Goal: Information Seeking & Learning: Check status

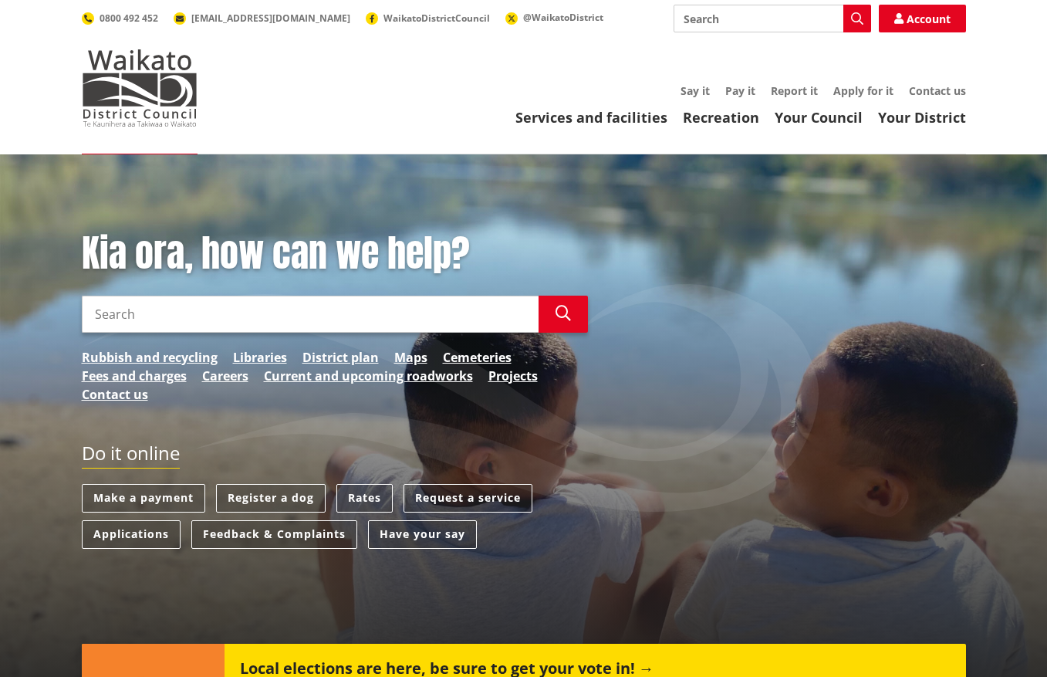
scroll to position [0, 1]
click at [145, 373] on link "Fees and charges" at bounding box center [134, 376] width 105 height 19
click at [718, 24] on input "Search" at bounding box center [773, 19] width 198 height 28
type input "rates"
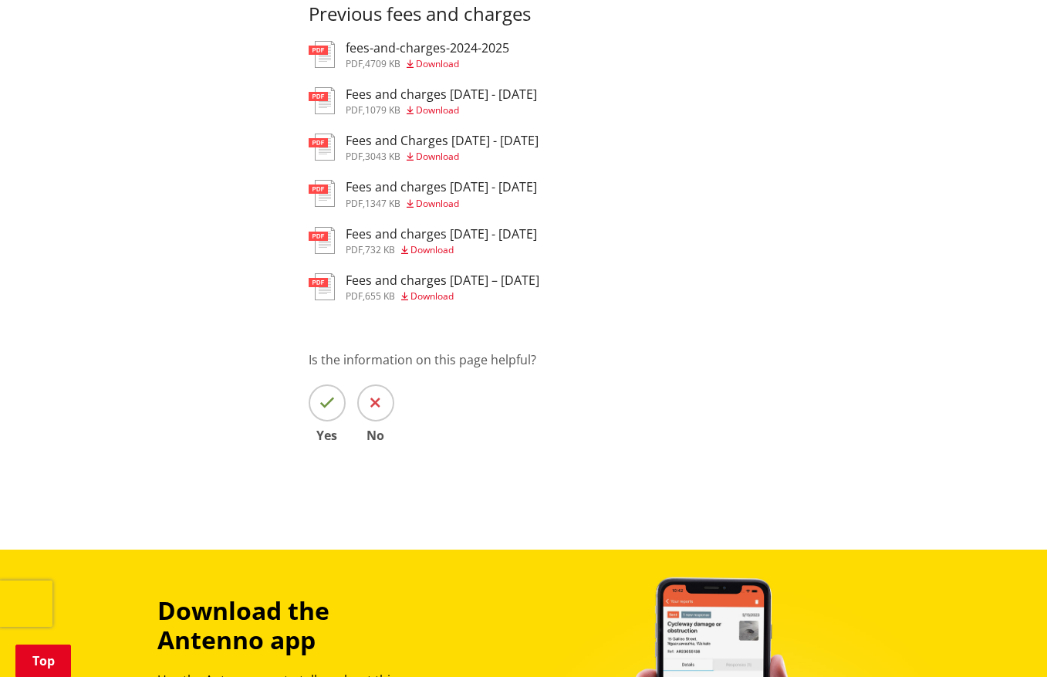
scroll to position [301, 0]
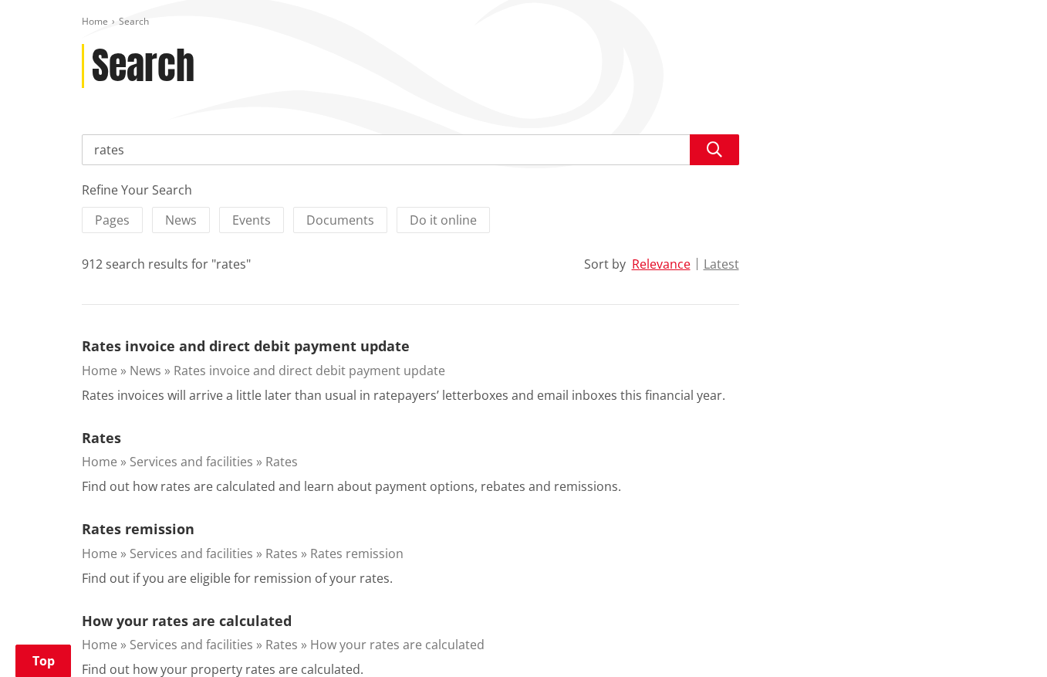
scroll to position [184, 0]
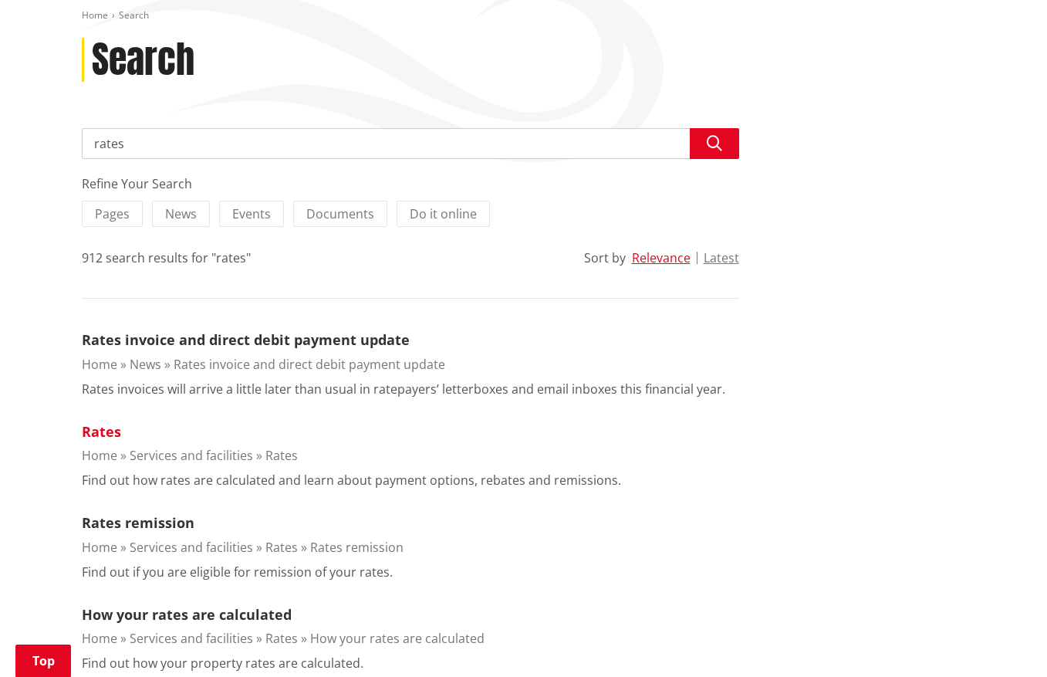
click at [106, 433] on link "Rates" at bounding box center [101, 431] width 39 height 19
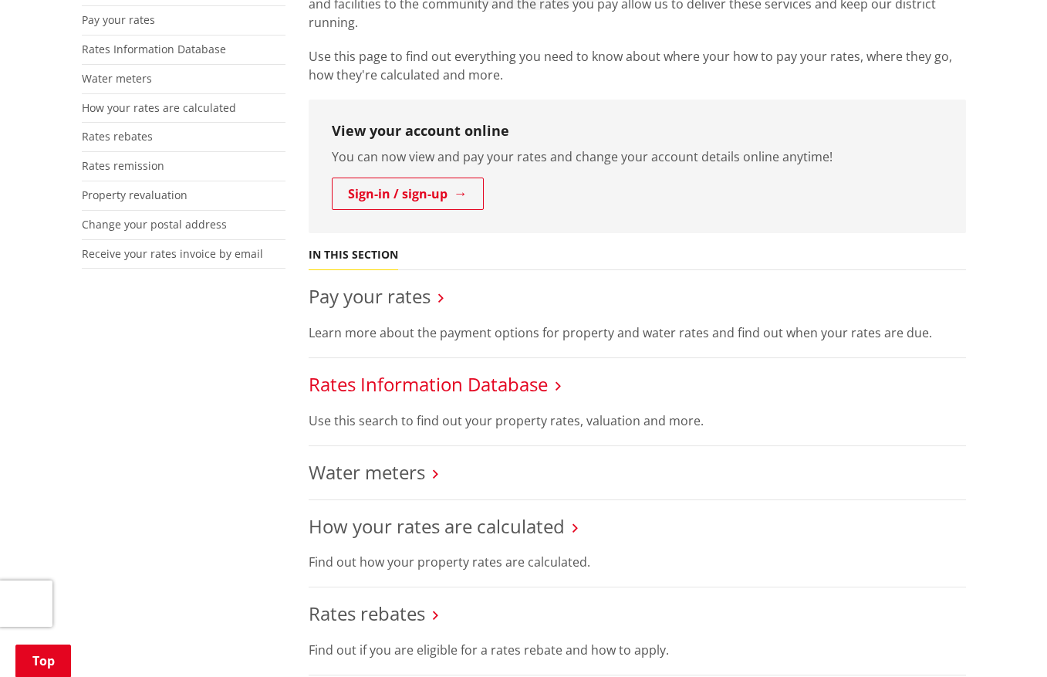
scroll to position [330, 0]
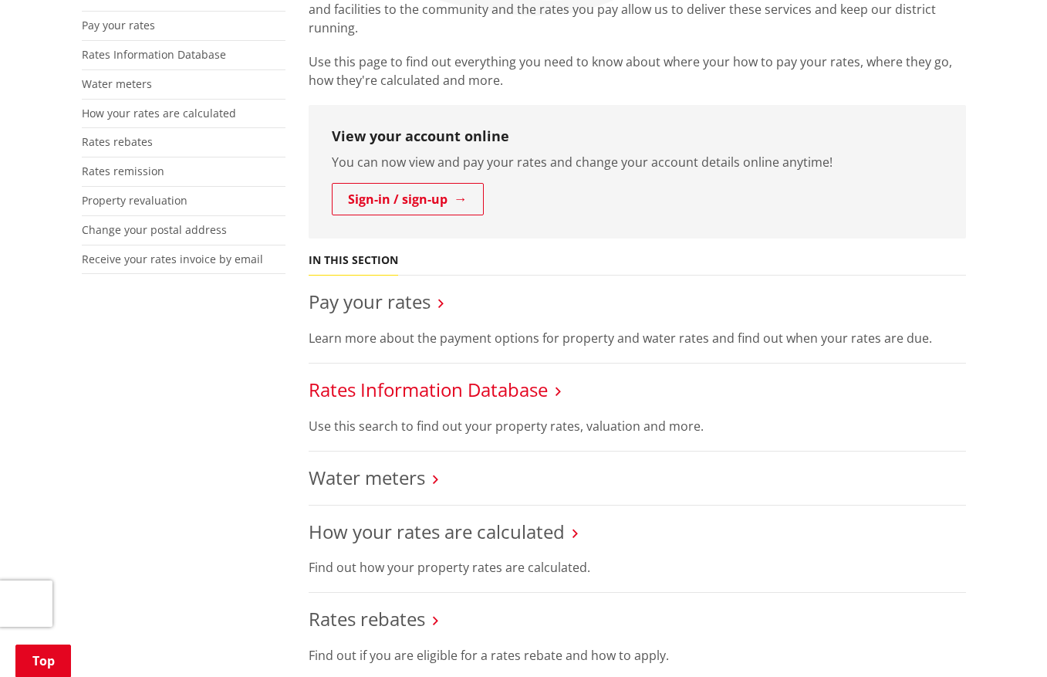
click at [442, 383] on link "Rates Information Database" at bounding box center [428, 389] width 239 height 25
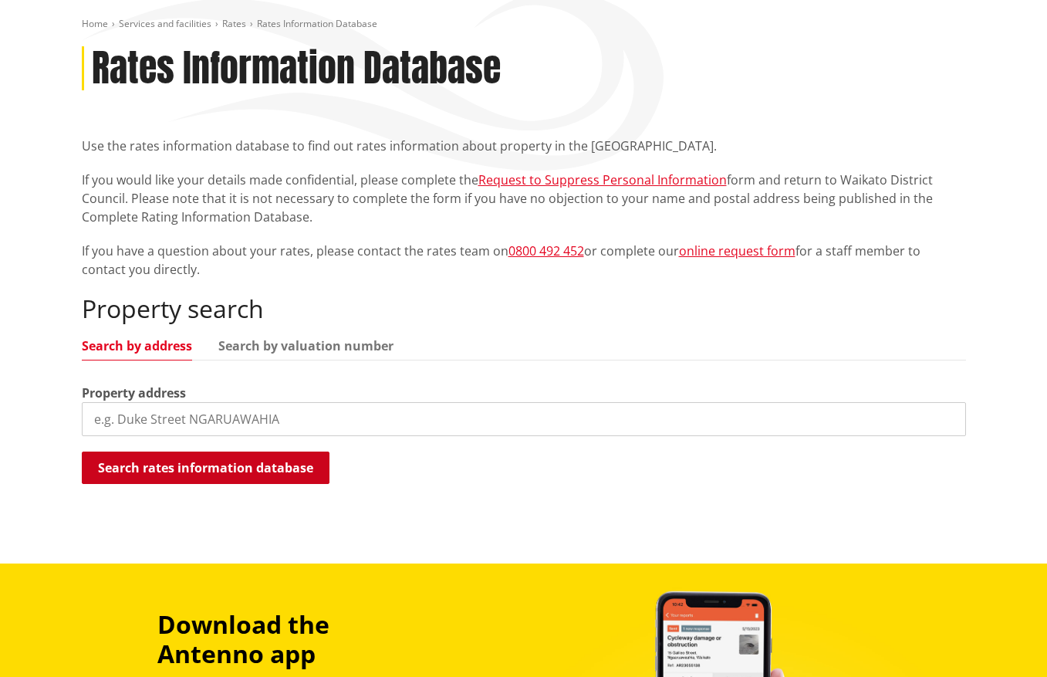
scroll to position [205, 0]
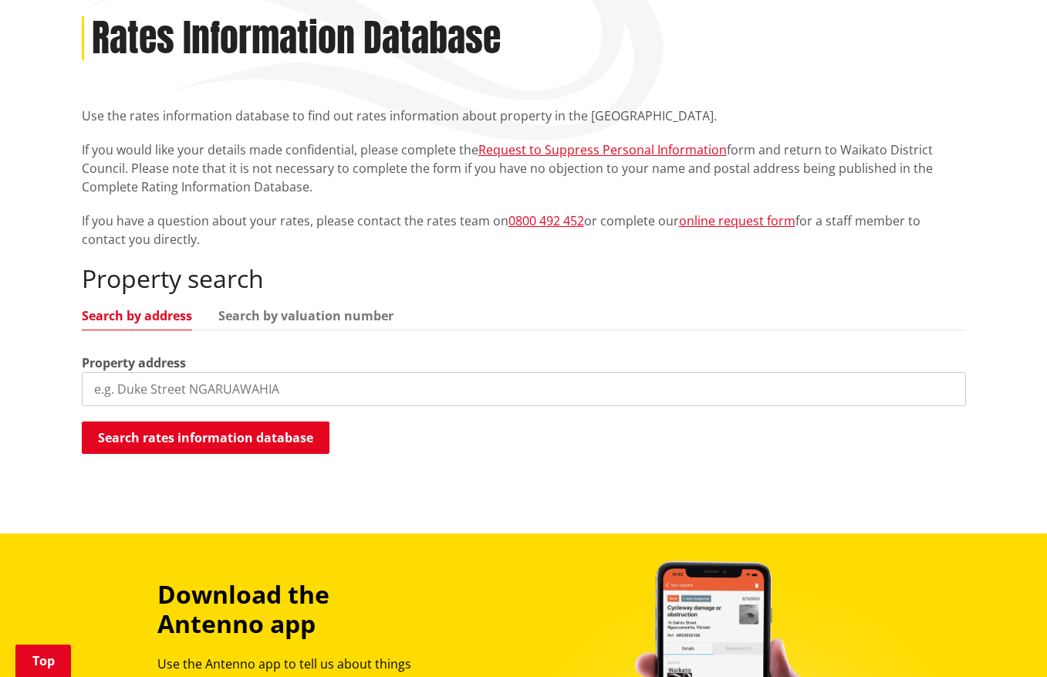
click at [245, 388] on input "search" at bounding box center [524, 389] width 884 height 34
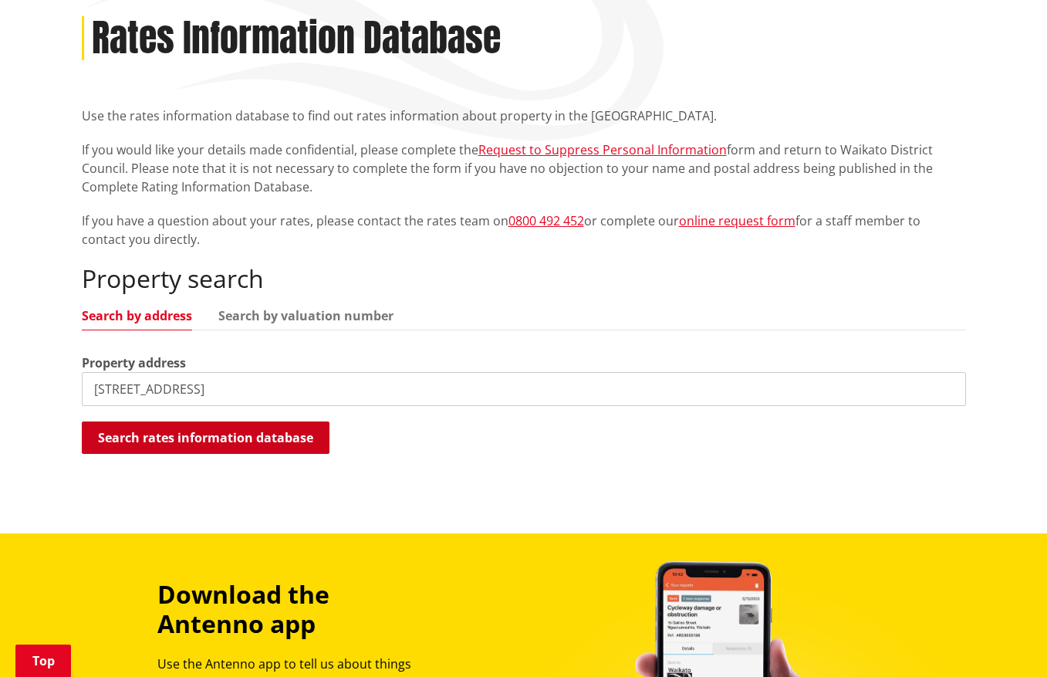
type input "6191 great south road"
click at [242, 445] on button "Search rates information database" at bounding box center [206, 437] width 248 height 32
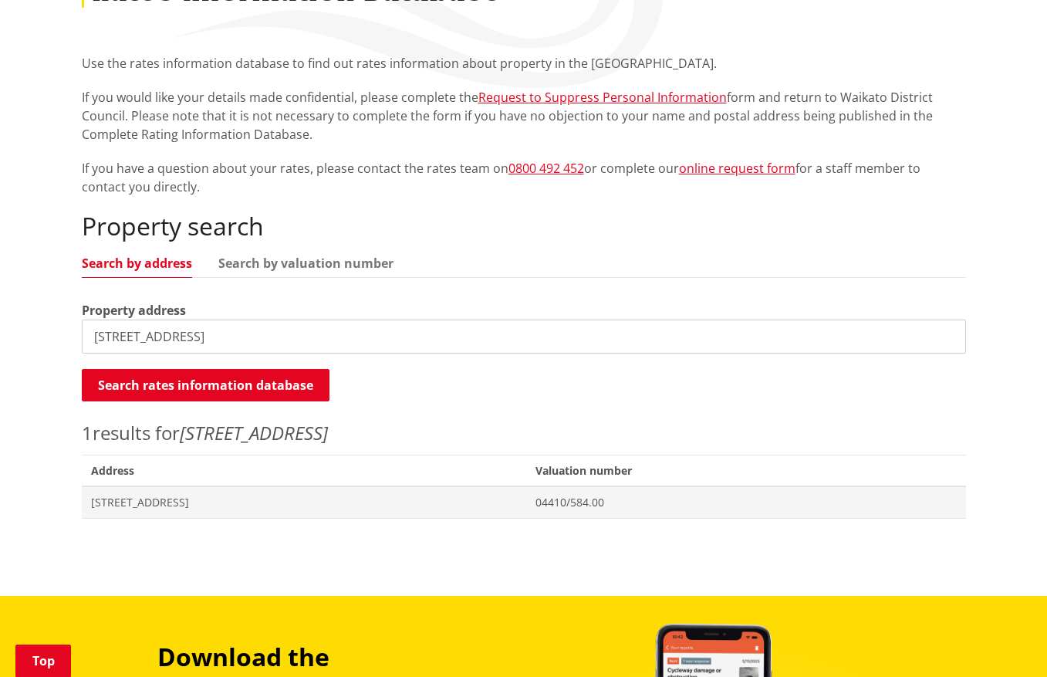
scroll to position [283, 0]
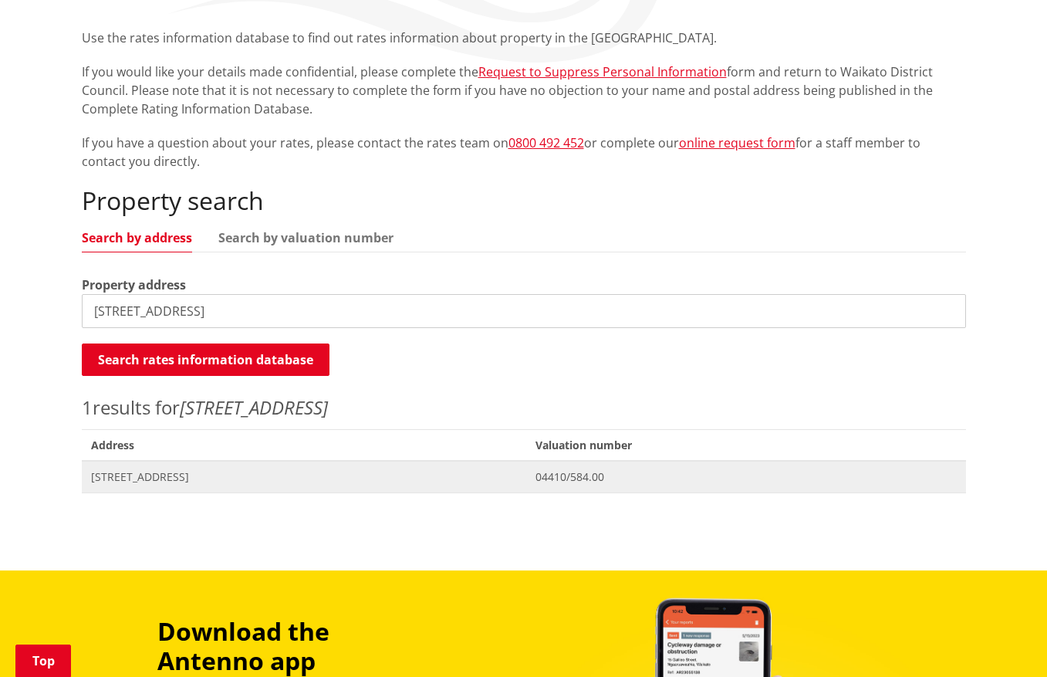
click at [194, 471] on span "6191 Great South Road HOROTIU" at bounding box center [304, 476] width 427 height 15
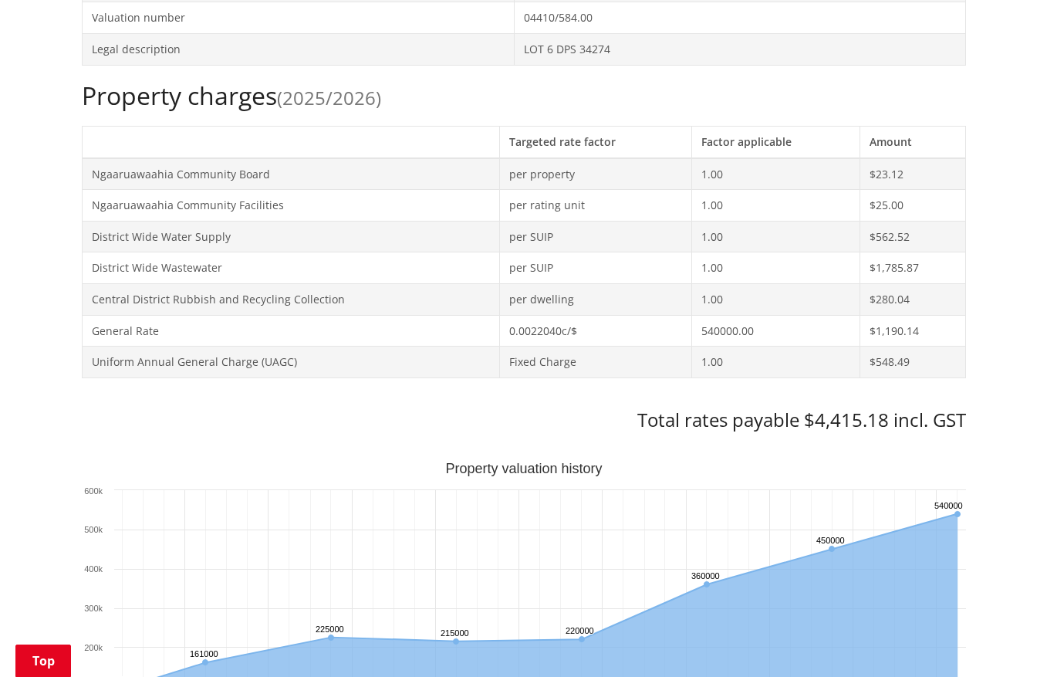
scroll to position [600, 0]
